Goal: Task Accomplishment & Management: Manage account settings

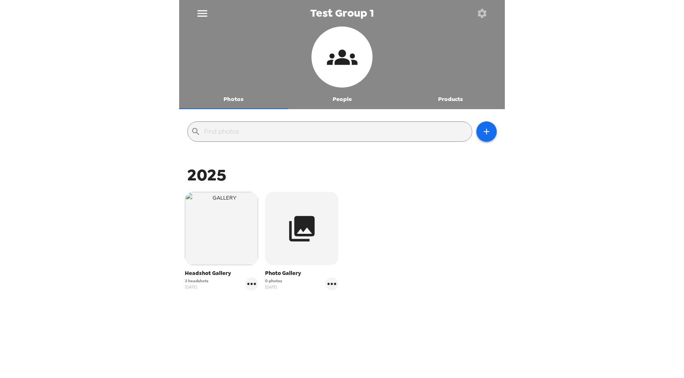
click at [346, 105] on button "People" at bounding box center [342, 100] width 109 height 20
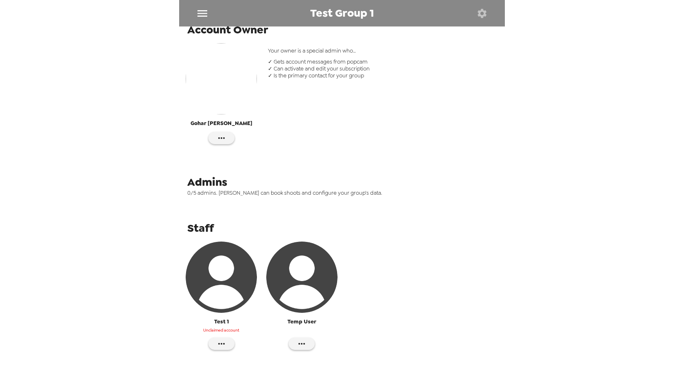
scroll to position [140, 0]
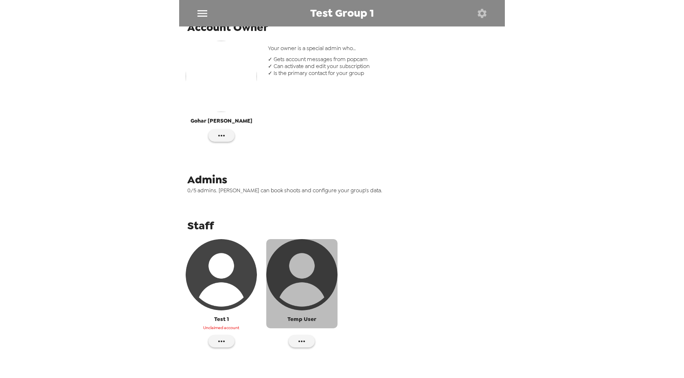
click at [311, 295] on img "button" at bounding box center [301, 274] width 71 height 71
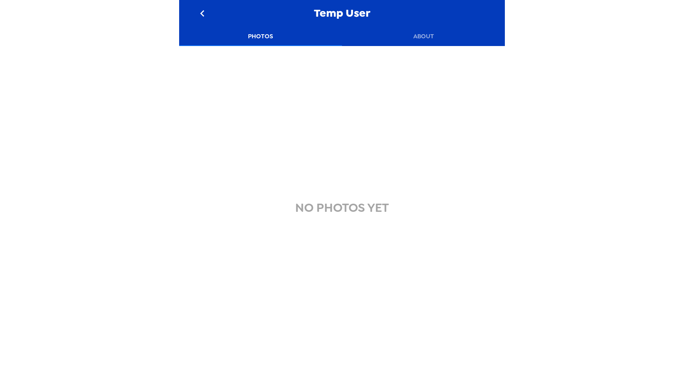
click at [430, 32] on button "About" at bounding box center [423, 36] width 163 height 20
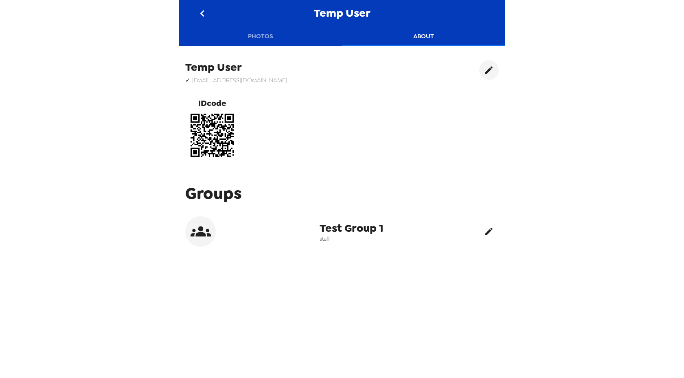
click at [492, 235] on icon "edit" at bounding box center [489, 231] width 10 height 10
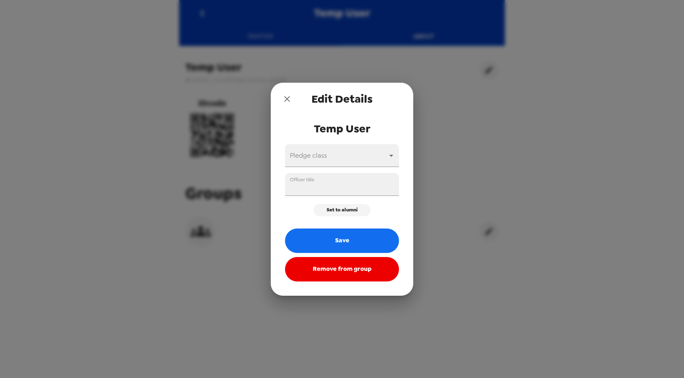
click at [361, 271] on button "Remove from group" at bounding box center [342, 269] width 114 height 24
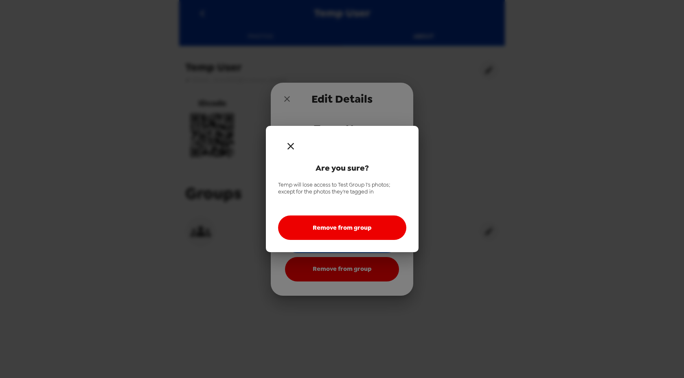
click at [362, 230] on button "Remove from group" at bounding box center [342, 227] width 128 height 24
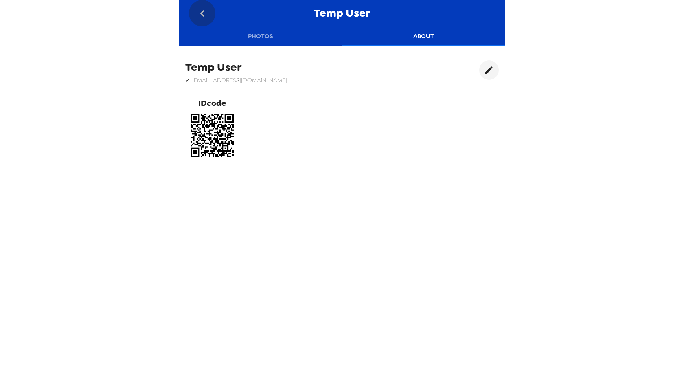
click at [203, 12] on icon "go back" at bounding box center [202, 13] width 13 height 13
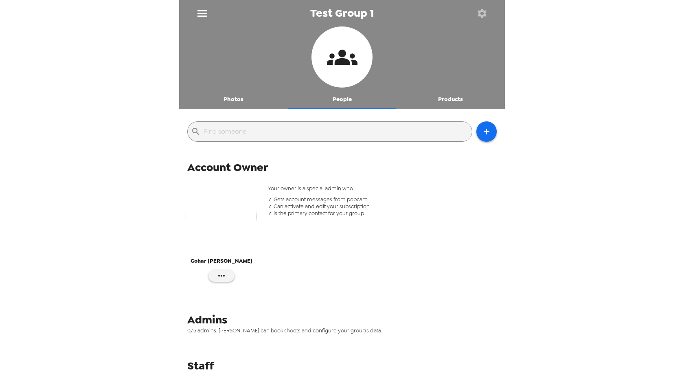
scroll to position [146, 0]
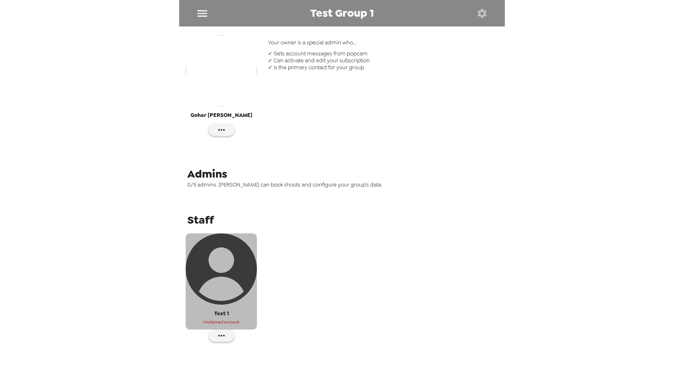
click at [235, 272] on img "button" at bounding box center [221, 268] width 71 height 71
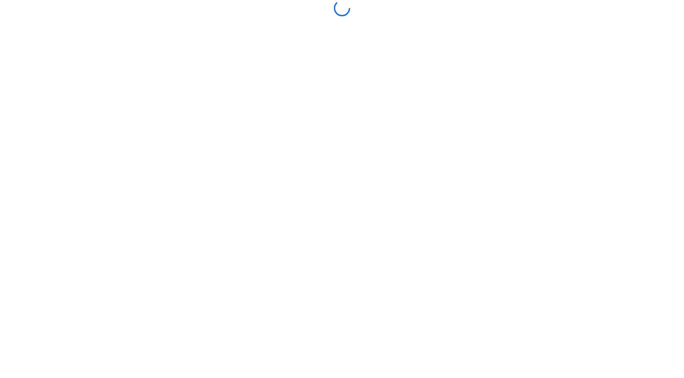
click at [422, 35] on div at bounding box center [342, 189] width 326 height 378
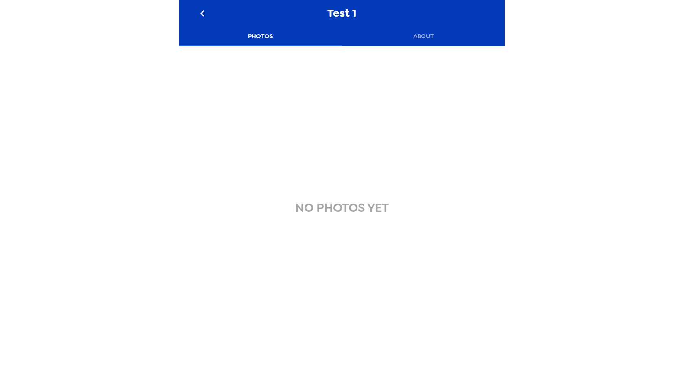
click at [422, 35] on button "About" at bounding box center [423, 36] width 163 height 20
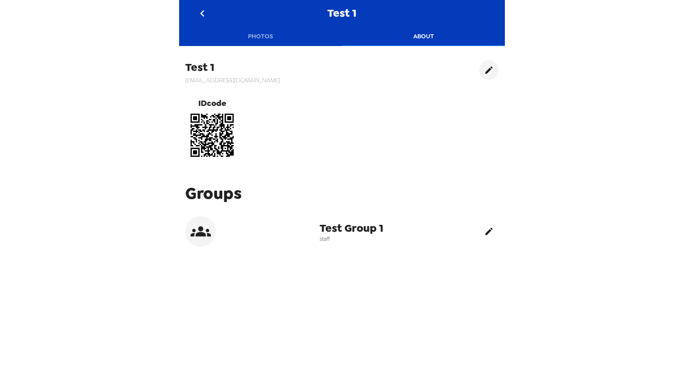
click at [484, 230] on icon "edit" at bounding box center [489, 231] width 10 height 10
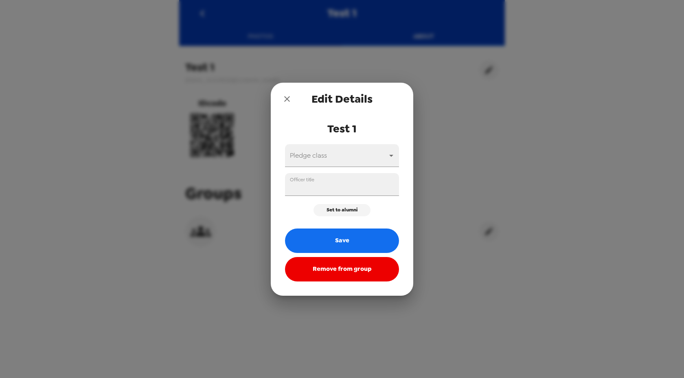
click at [335, 276] on button "Remove from group" at bounding box center [342, 269] width 114 height 24
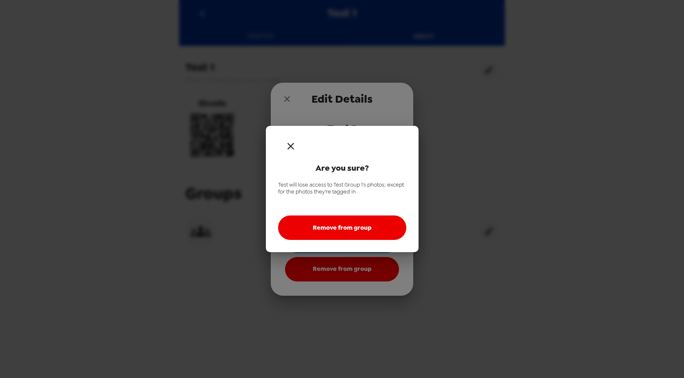
click at [344, 225] on button "Remove from group" at bounding box center [342, 227] width 128 height 24
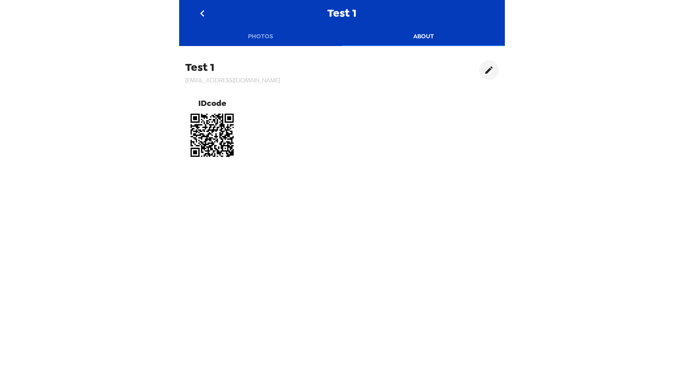
click at [204, 11] on icon "go back" at bounding box center [202, 13] width 13 height 13
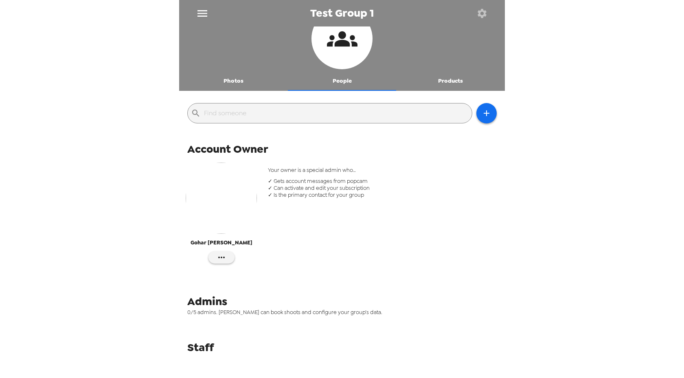
scroll to position [26, 0]
